Goal: Find specific page/section: Find specific page/section

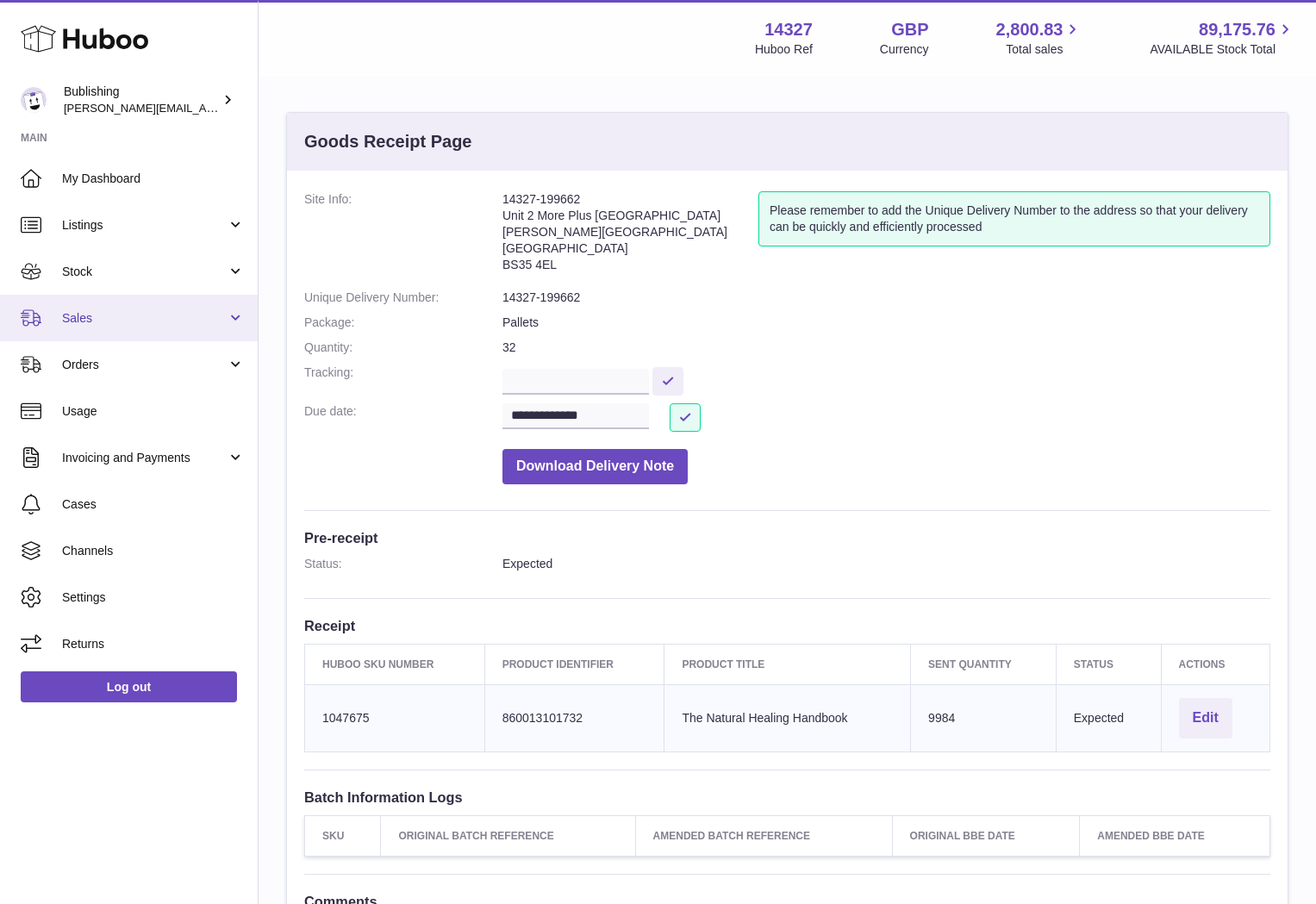
click at [143, 297] on link "Sales" at bounding box center [128, 317] width 258 height 46
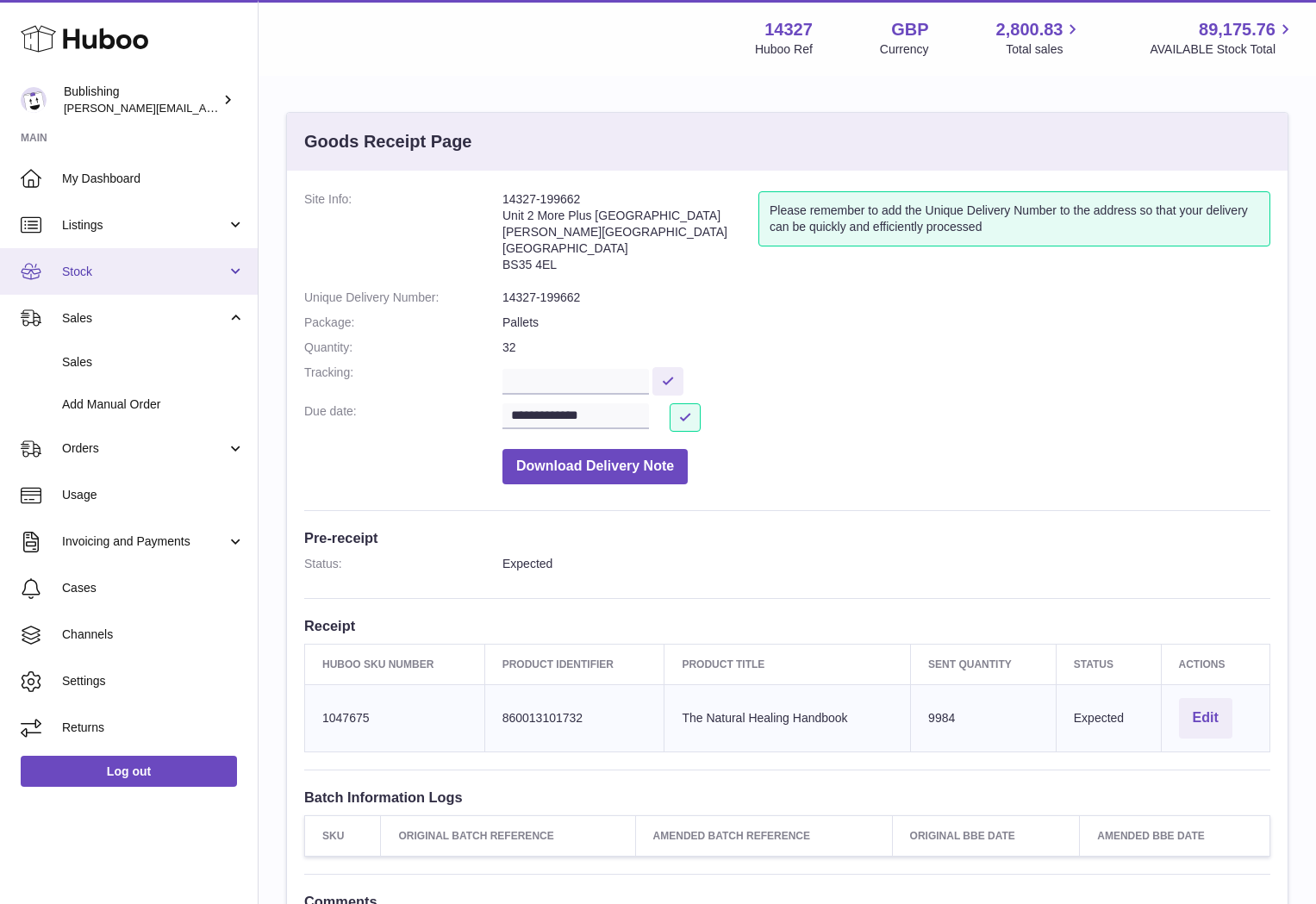
click at [159, 264] on span "Stock" at bounding box center [145, 272] width 164 height 16
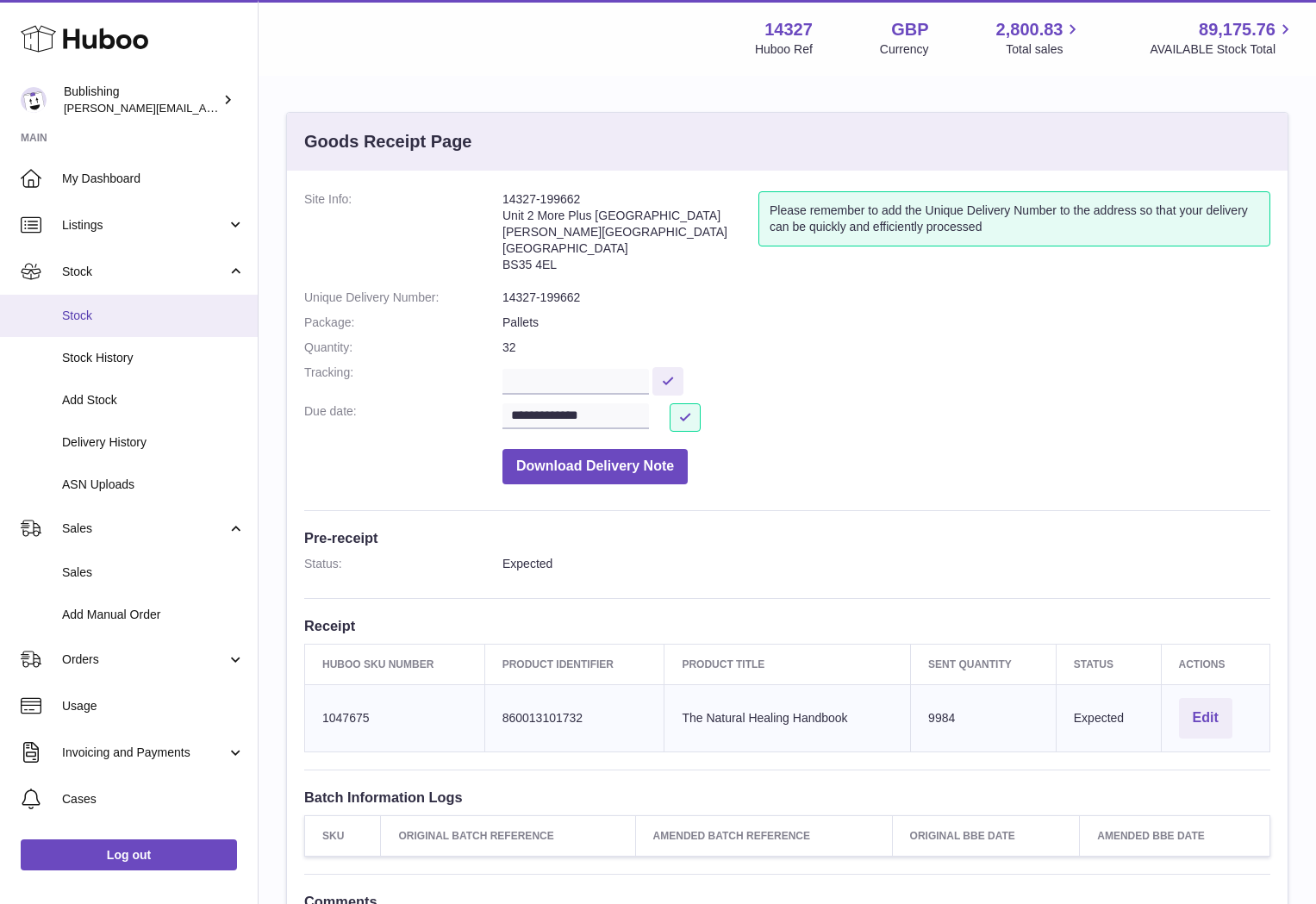
click at [98, 315] on span "Stock" at bounding box center [154, 315] width 183 height 16
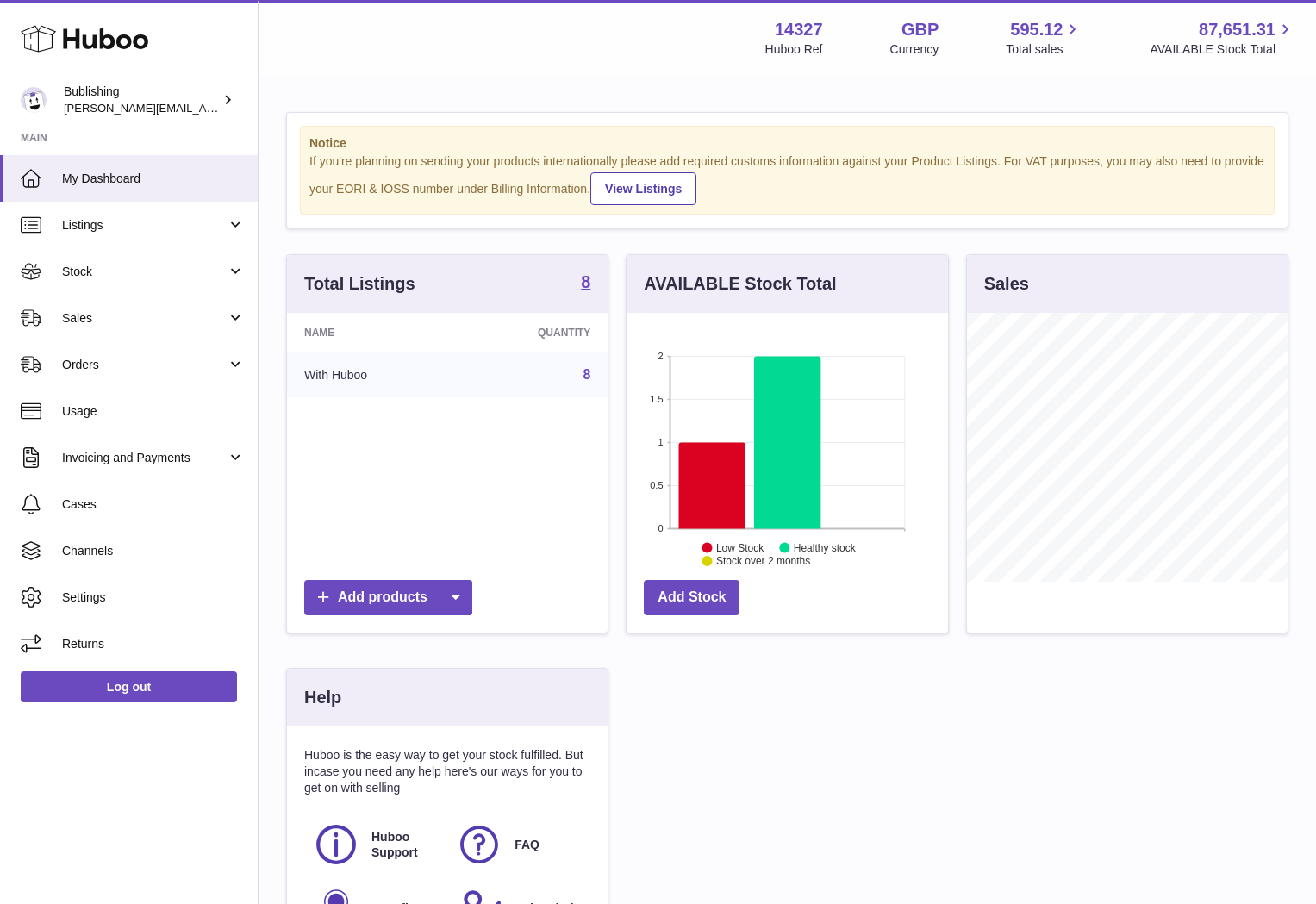
scroll to position [269, 321]
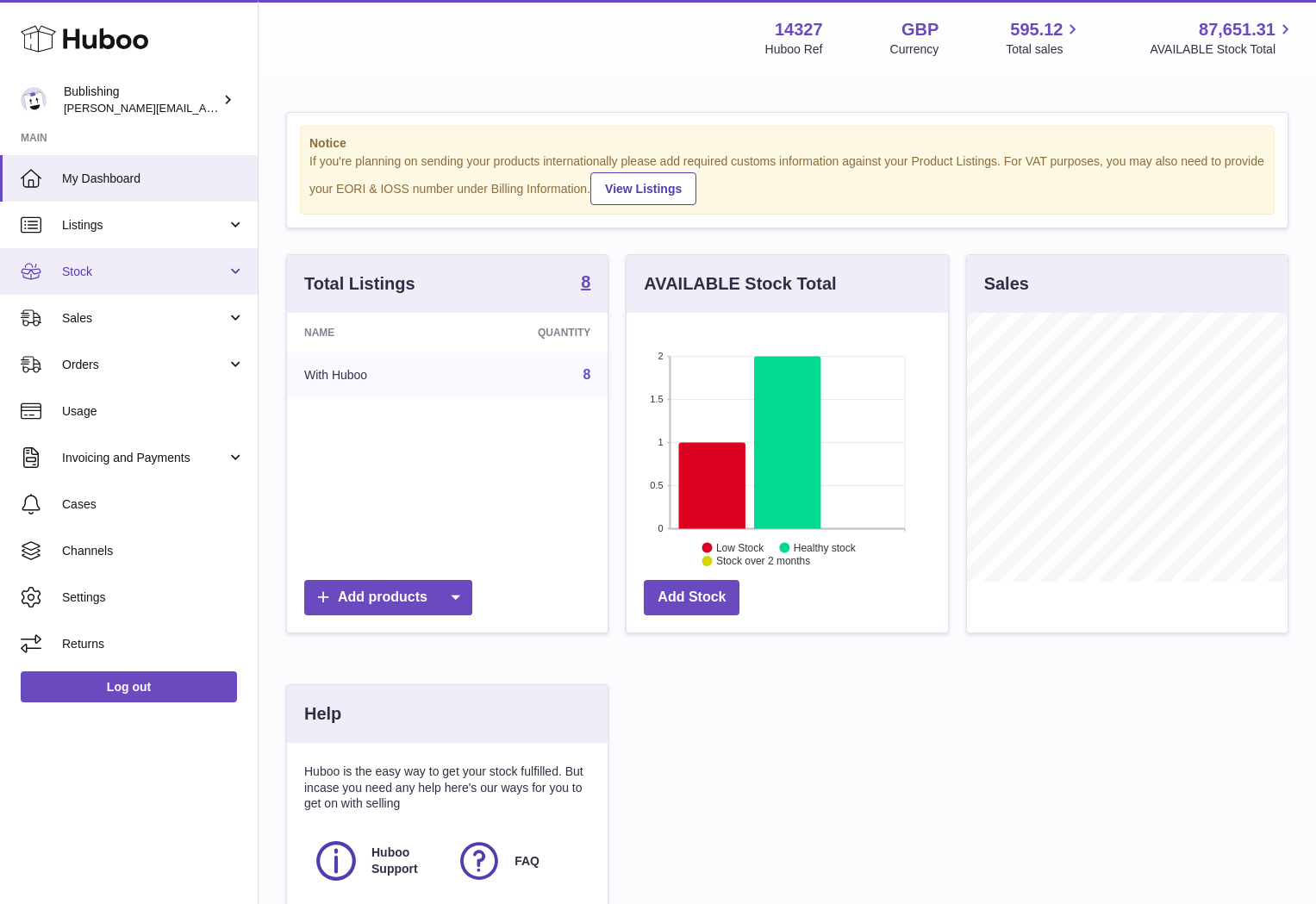
click at [227, 277] on link "Stock" at bounding box center [128, 271] width 258 height 46
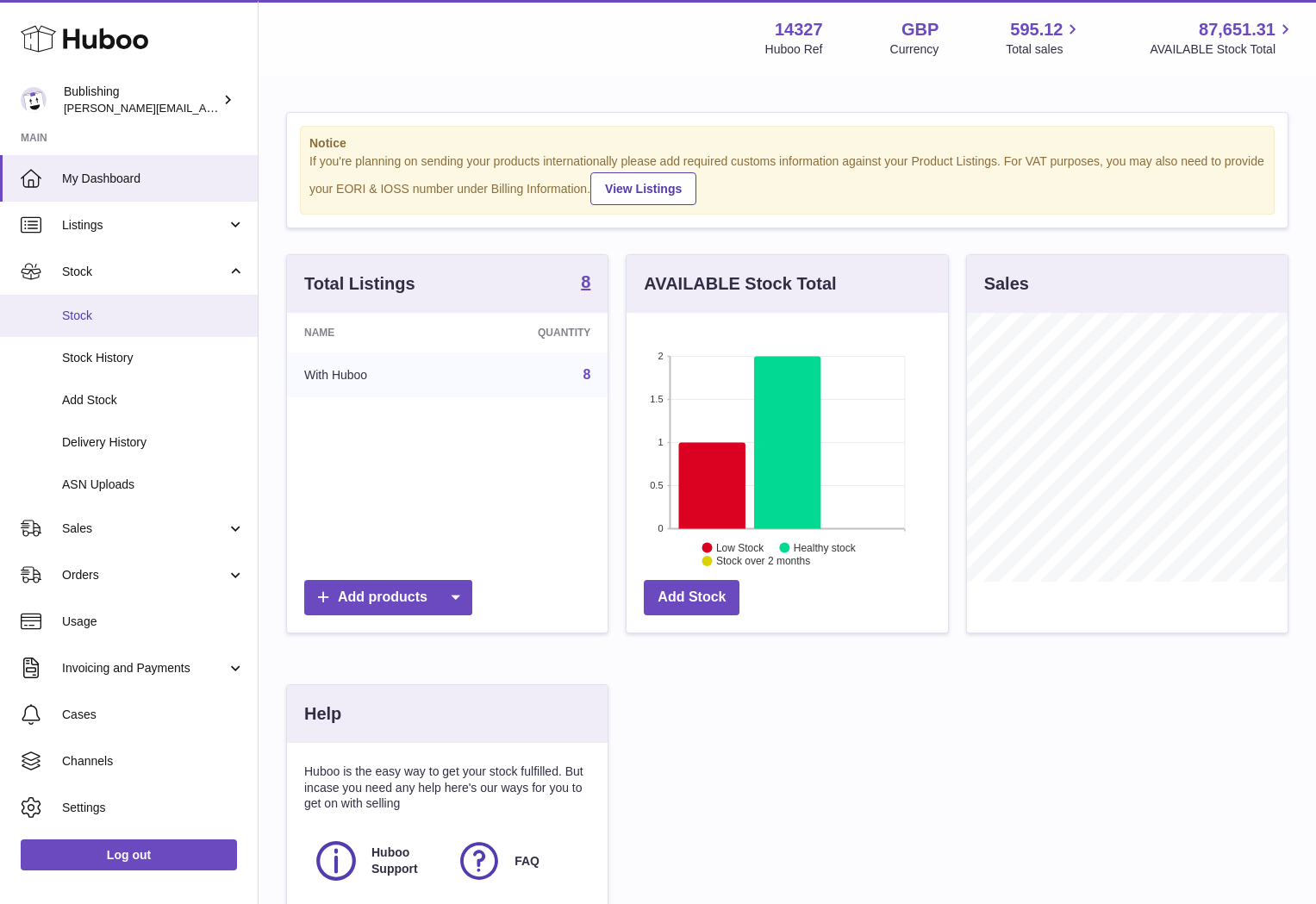
click at [89, 319] on span "Stock" at bounding box center [154, 315] width 183 height 16
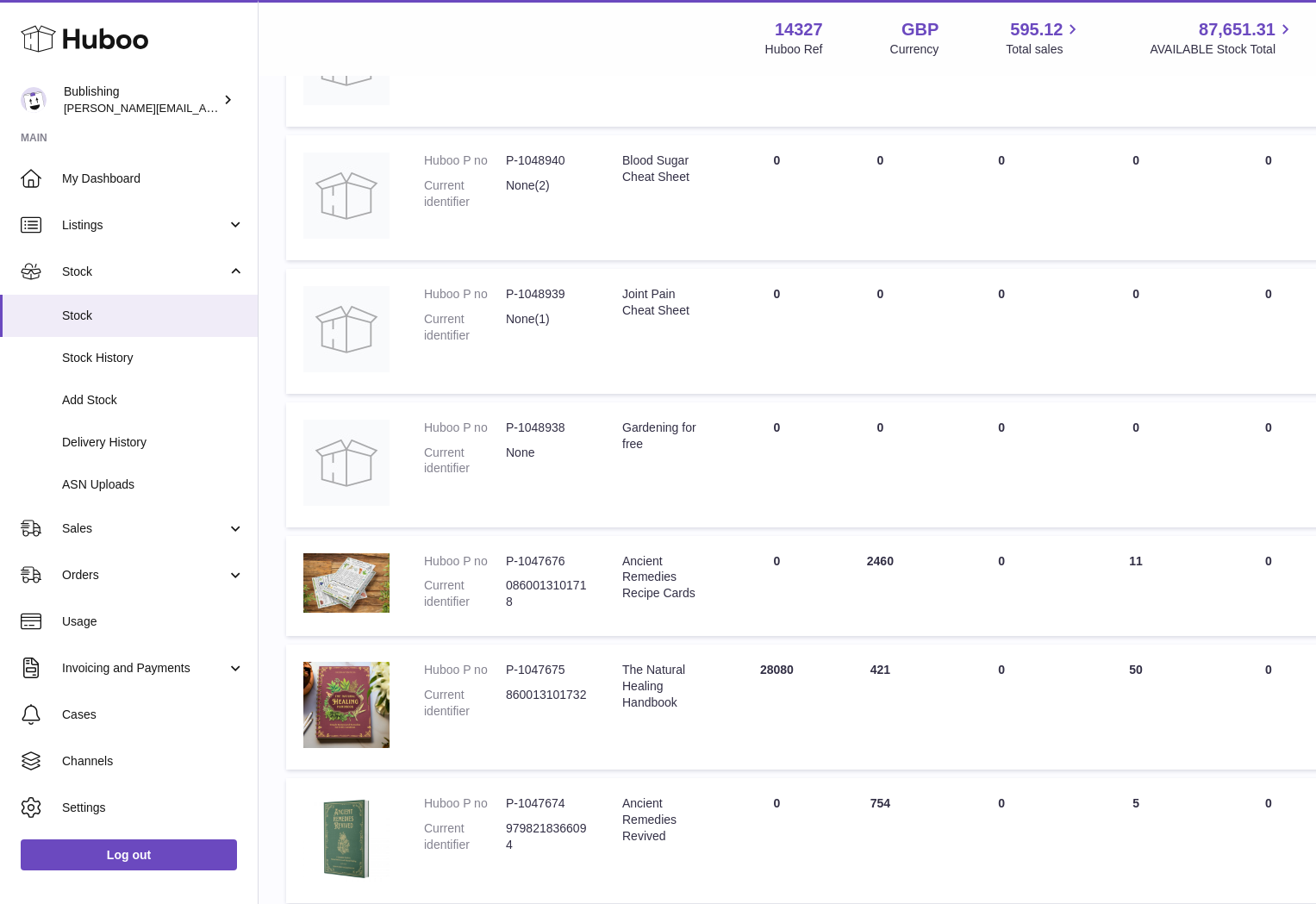
scroll to position [619, 0]
